Goal: Task Accomplishment & Management: Manage account settings

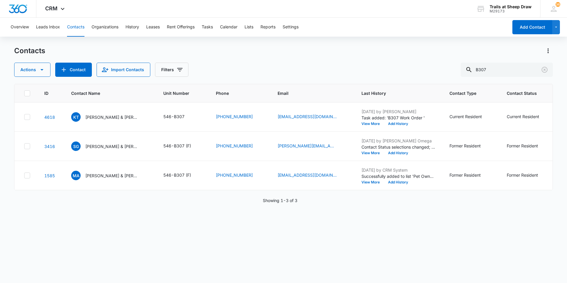
click at [83, 29] on button "Contacts" at bounding box center [75, 27] width 17 height 19
drag, startPoint x: 496, startPoint y: 72, endPoint x: 434, endPoint y: 58, distance: 63.5
click at [438, 63] on div "Actions Contact Import Contacts Filters B307" at bounding box center [283, 70] width 538 height 14
type input "u308"
click at [109, 118] on p "[PERSON_NAME] & [PERSON_NAME]" at bounding box center [111, 117] width 53 height 6
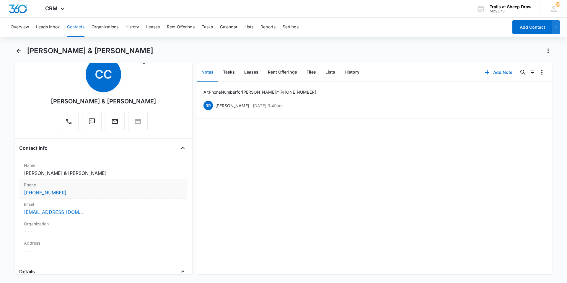
scroll to position [30, 0]
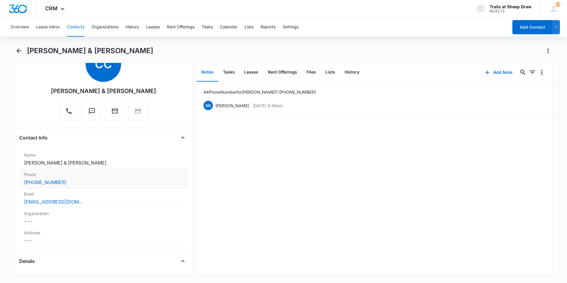
click at [75, 185] on div "[PHONE_NUMBER]" at bounding box center [103, 182] width 159 height 7
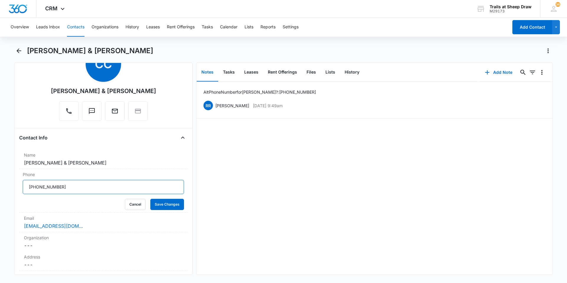
drag, startPoint x: 84, startPoint y: 188, endPoint x: -15, endPoint y: 197, distance: 99.6
click at [0, 197] on html "CRM Apps Reputation Websites Forms CRM Email Social Content Ads Intelligence Fi…" at bounding box center [283, 141] width 567 height 283
type input "[PHONE_NUMBER]"
click at [173, 203] on button "Save Changes" at bounding box center [167, 204] width 34 height 11
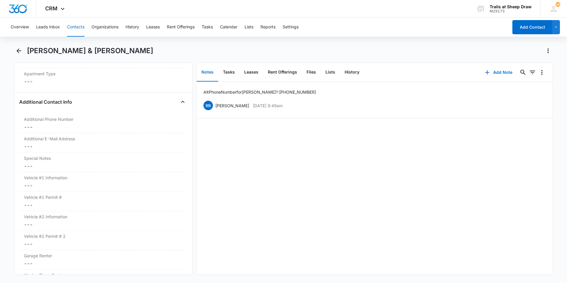
scroll to position [394, 0]
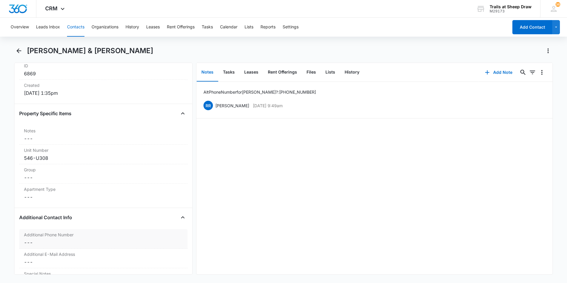
click at [58, 241] on dd "Cancel Save Changes ---" at bounding box center [103, 242] width 159 height 7
click at [66, 251] on input "Additional Phone Number" at bounding box center [103, 247] width 161 height 14
click at [308, 74] on button "Files" at bounding box center [311, 72] width 19 height 18
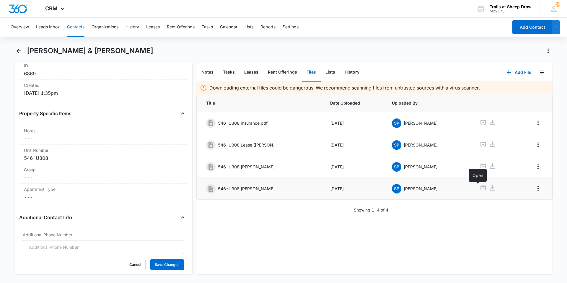
click at [479, 191] on link at bounding box center [482, 188] width 7 height 9
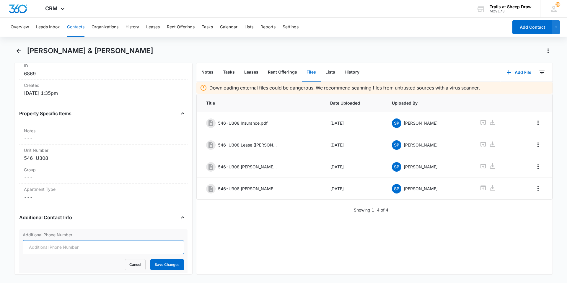
click at [66, 245] on input "Additional Phone Number" at bounding box center [103, 247] width 161 height 14
click at [58, 249] on input "Additional Phone Number" at bounding box center [103, 247] width 161 height 14
type input "[PHONE_NUMBER]"
click at [170, 262] on button "Save Changes" at bounding box center [167, 264] width 34 height 11
